Goal: Information Seeking & Learning: Check status

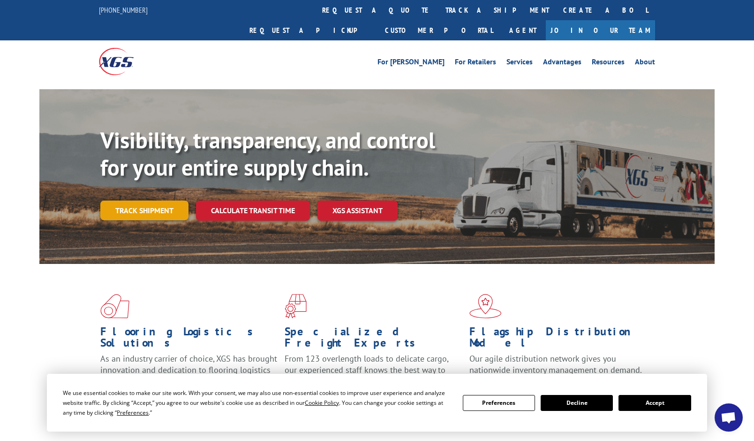
click at [150, 200] on link "Track shipment" at bounding box center [144, 210] width 88 height 20
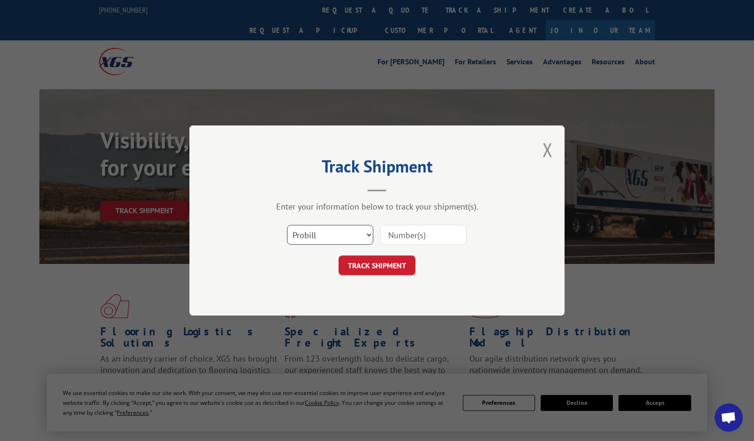
click at [334, 236] on select "Select category... Probill BOL PO" at bounding box center [330, 235] width 86 height 20
select select "po"
click at [287, 225] on select "Select category... Probill BOL PO" at bounding box center [330, 235] width 86 height 20
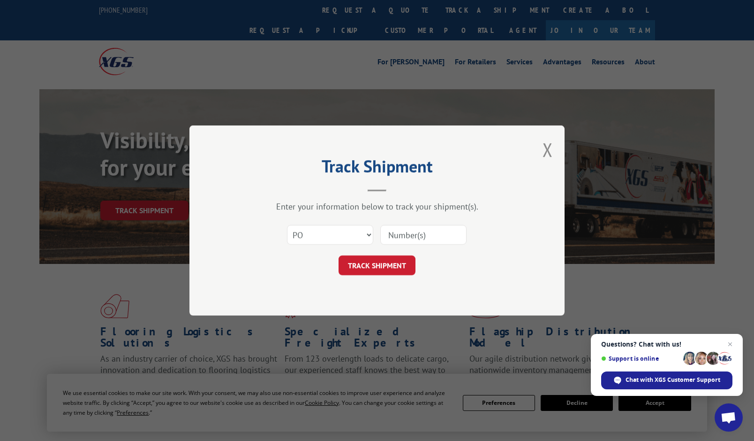
click at [421, 239] on input at bounding box center [424, 235] width 86 height 20
paste input "40513376"
type input "40513376"
click at [395, 268] on button "TRACK SHIPMENT" at bounding box center [377, 265] width 77 height 20
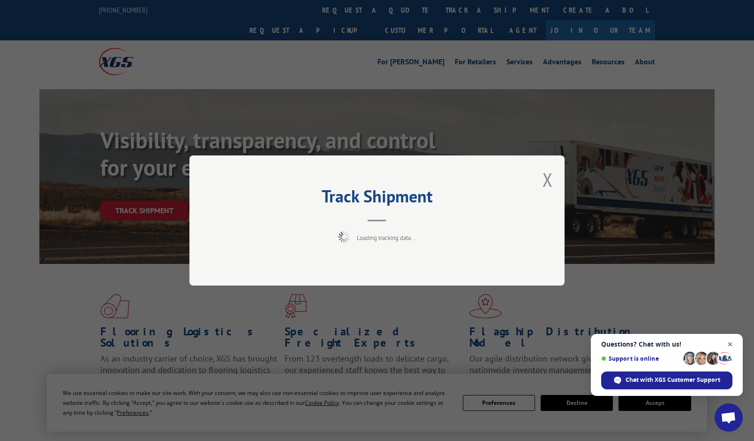
click at [733, 347] on span "Open chat" at bounding box center [731, 344] width 12 height 12
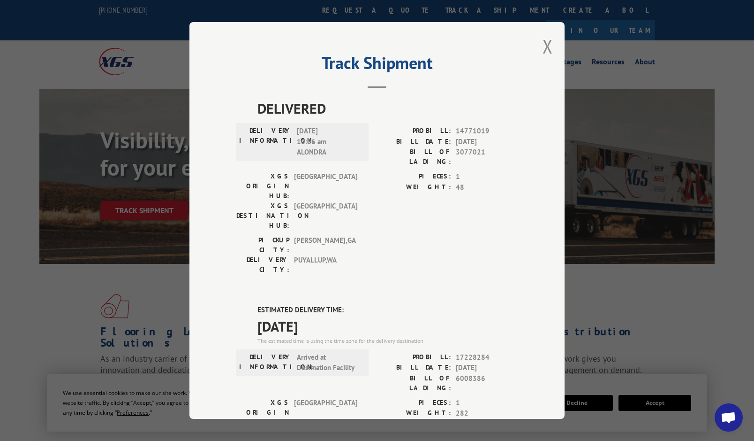
click at [553, 46] on div "Track Shipment DELIVERED DELIVERY INFORMATION: [DATE] 10:06 am ALONDRA PROBILL:…" at bounding box center [377, 220] width 375 height 396
click at [549, 47] on button "Close modal" at bounding box center [548, 46] width 10 height 25
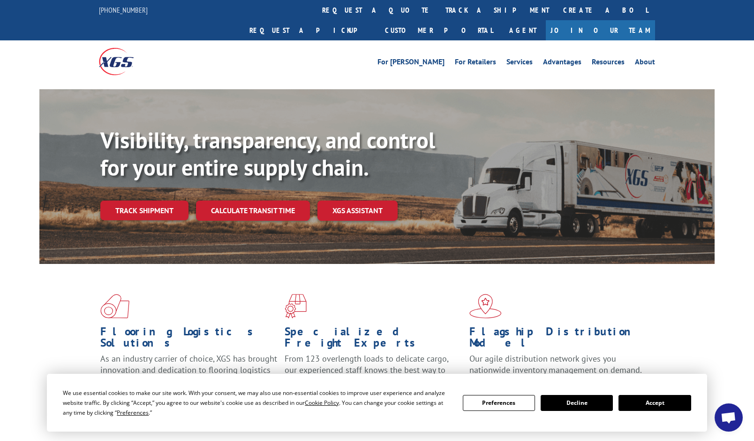
click at [150, 200] on link "Track shipment" at bounding box center [144, 210] width 88 height 20
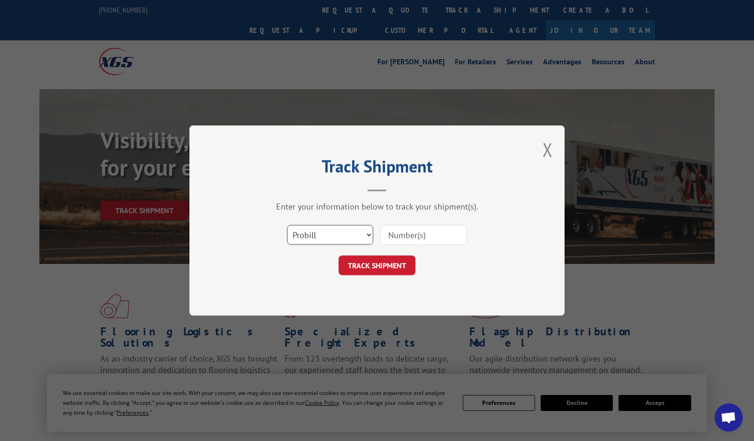
click at [313, 233] on select "Select category... Probill BOL PO" at bounding box center [330, 235] width 86 height 20
select select "po"
click at [287, 225] on select "Select category... Probill BOL PO" at bounding box center [330, 235] width 86 height 20
click at [396, 236] on input at bounding box center [424, 235] width 86 height 20
paste input "40513360"
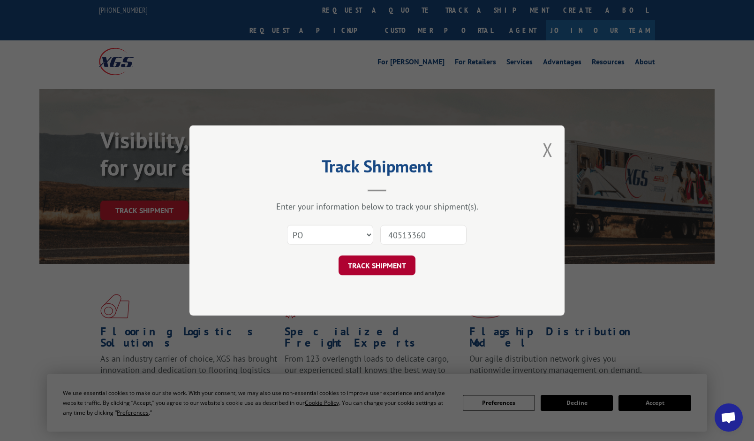
type input "40513360"
click at [387, 260] on button "TRACK SHIPMENT" at bounding box center [377, 265] width 77 height 20
